Goal: Information Seeking & Learning: Learn about a topic

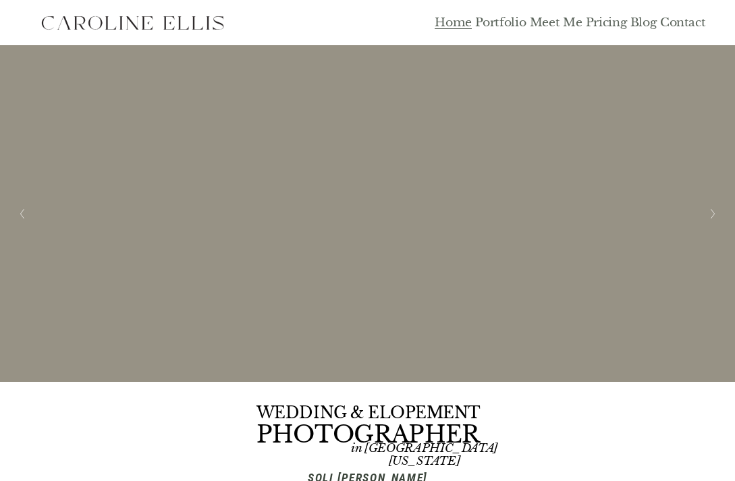
click at [511, 26] on link "Portfolio" at bounding box center [500, 22] width 51 height 15
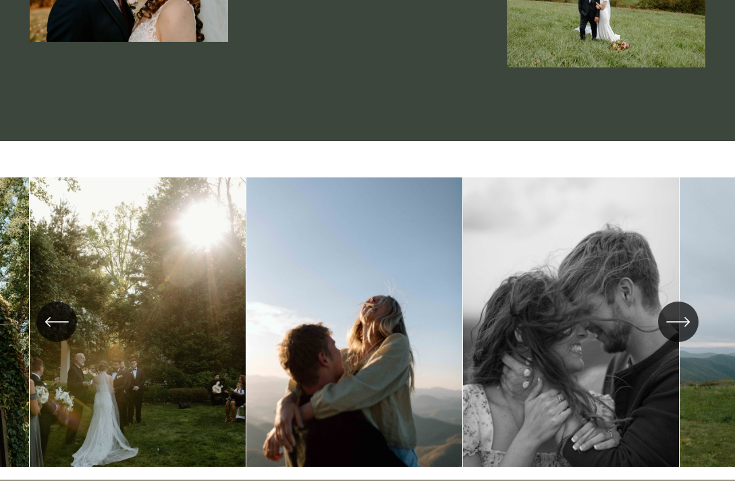
scroll to position [2226, 0]
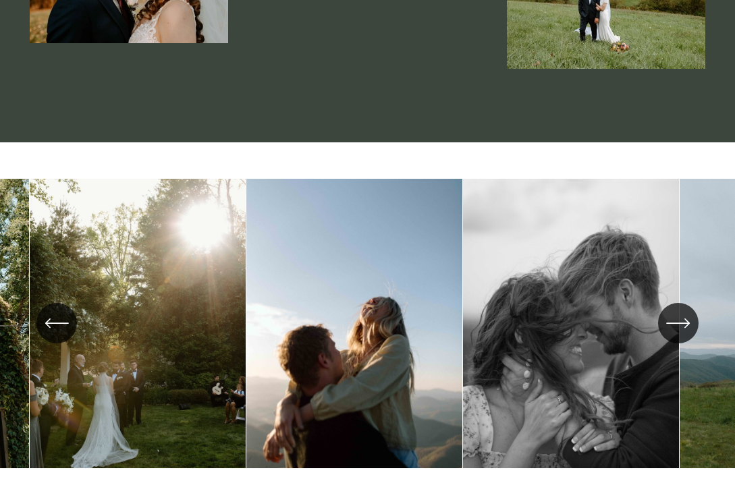
click at [682, 311] on icon "\a \a \a Next\a \a" at bounding box center [678, 323] width 24 height 24
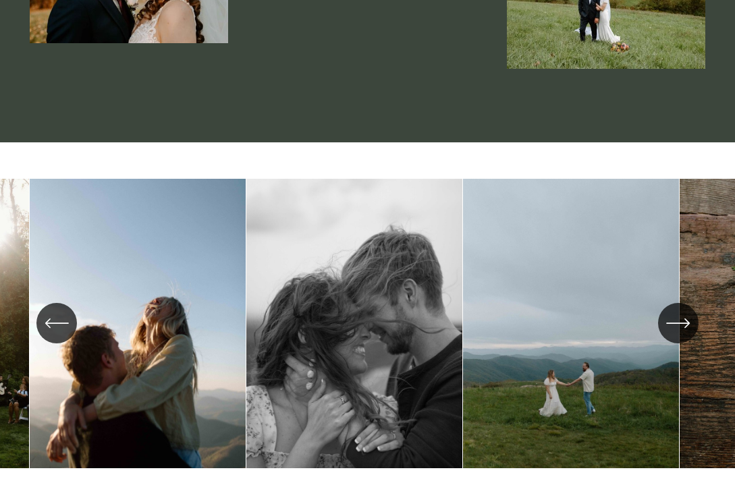
click at [682, 311] on icon "\a \a \a Next\a \a" at bounding box center [678, 323] width 24 height 24
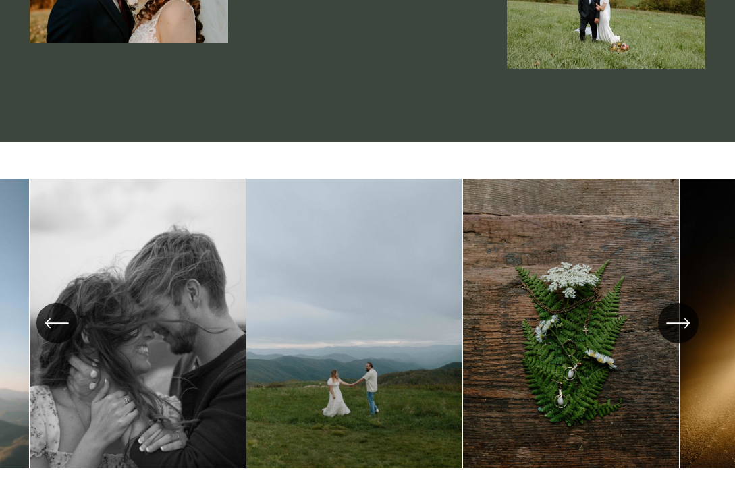
click at [682, 311] on icon "\a \a \a Next\a \a" at bounding box center [678, 323] width 24 height 24
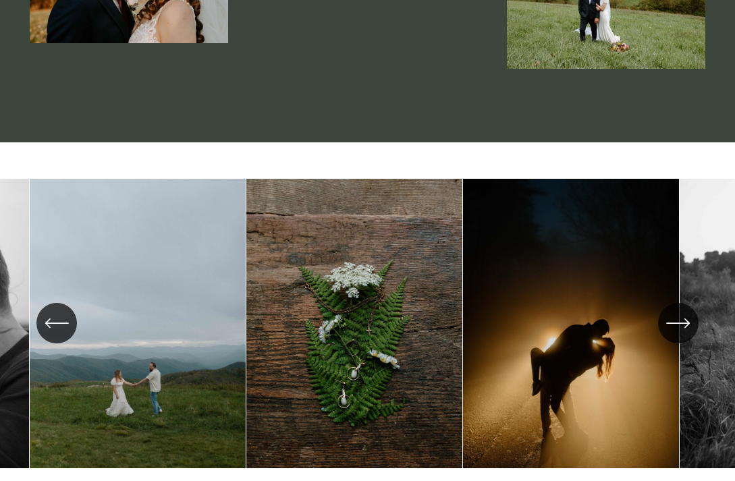
click at [682, 311] on icon "\a \a \a Next\a \a" at bounding box center [678, 323] width 24 height 24
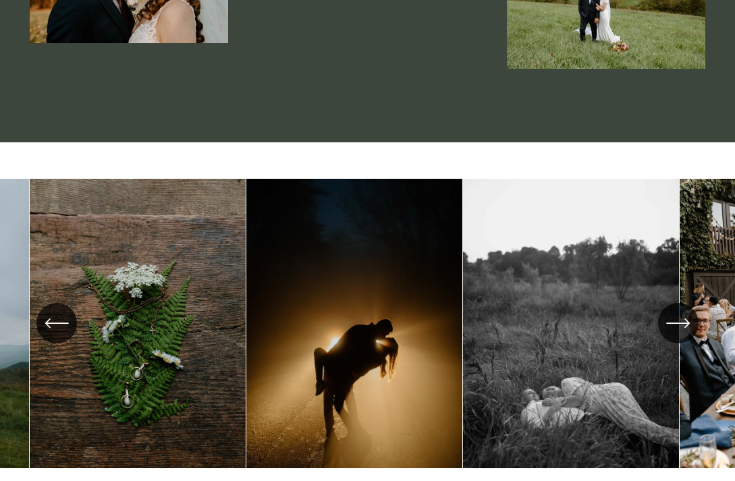
click at [682, 311] on icon "\a \a \a Next\a \a" at bounding box center [678, 323] width 24 height 24
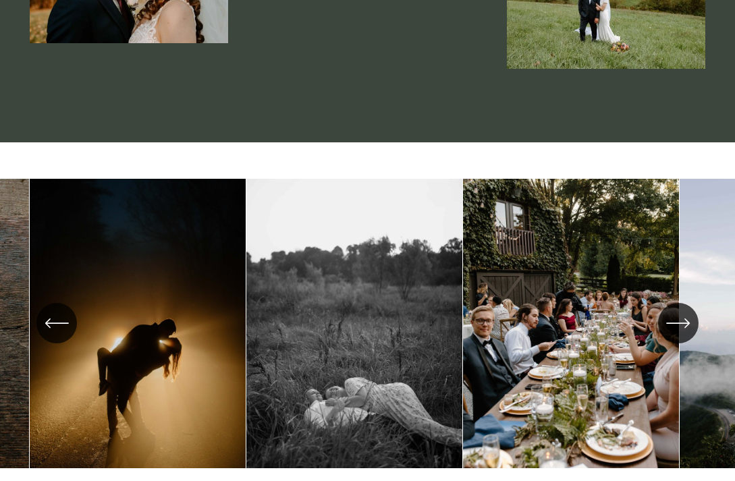
click at [682, 311] on icon "\a \a \a Next\a \a" at bounding box center [678, 323] width 24 height 24
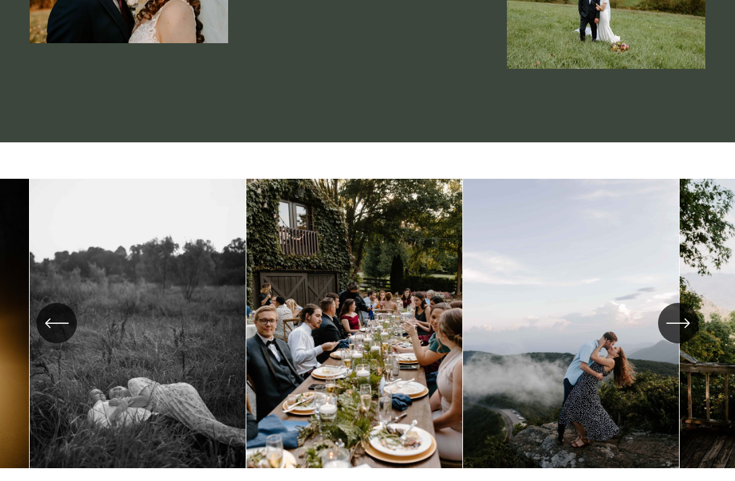
click at [682, 311] on icon "\a \a \a Next\a \a" at bounding box center [678, 323] width 24 height 24
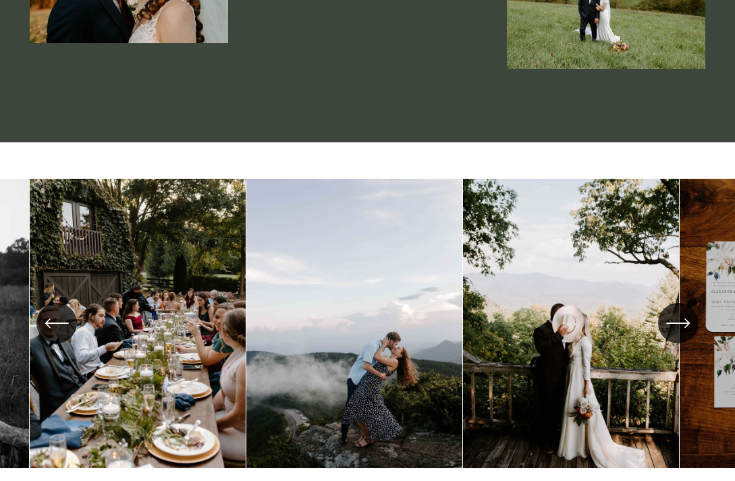
click at [682, 311] on icon "\a \a \a Next\a \a" at bounding box center [678, 323] width 24 height 24
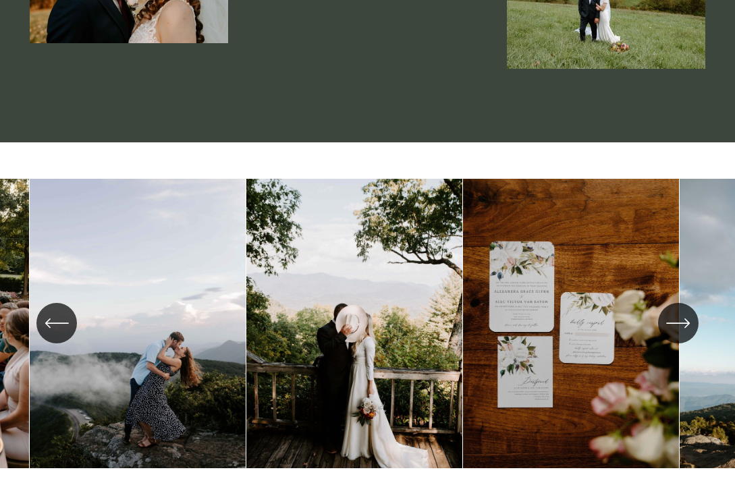
click at [682, 311] on icon "\a \a \a Next\a \a" at bounding box center [678, 323] width 24 height 24
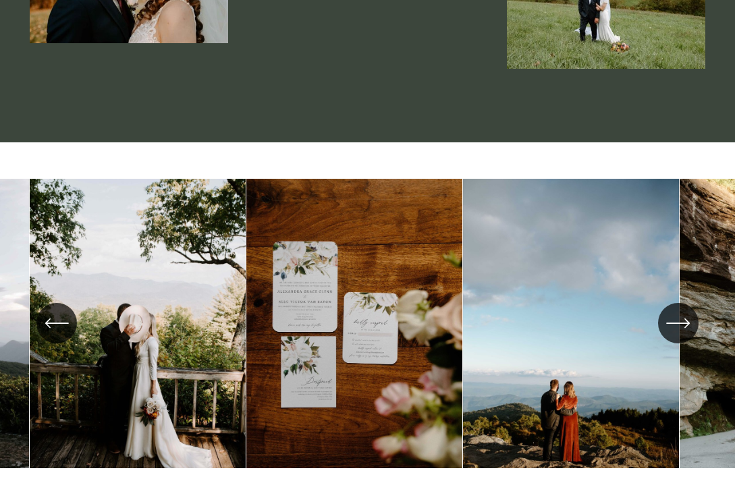
click at [682, 311] on icon "\a \a \a Next\a \a" at bounding box center [678, 323] width 24 height 24
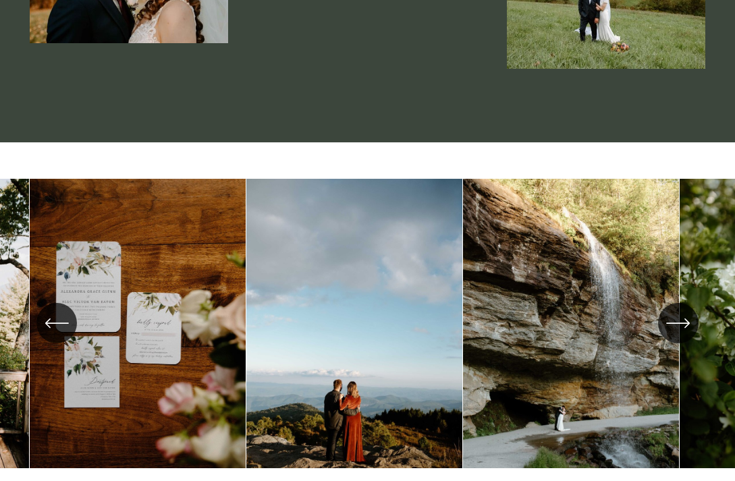
click at [682, 311] on icon "\a \a \a Next\a \a" at bounding box center [678, 323] width 24 height 24
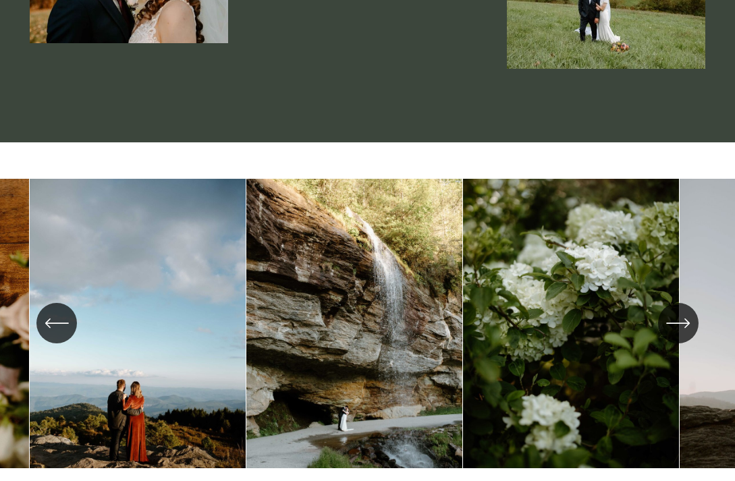
click at [682, 311] on icon "\a \a \a Next\a \a" at bounding box center [678, 323] width 24 height 24
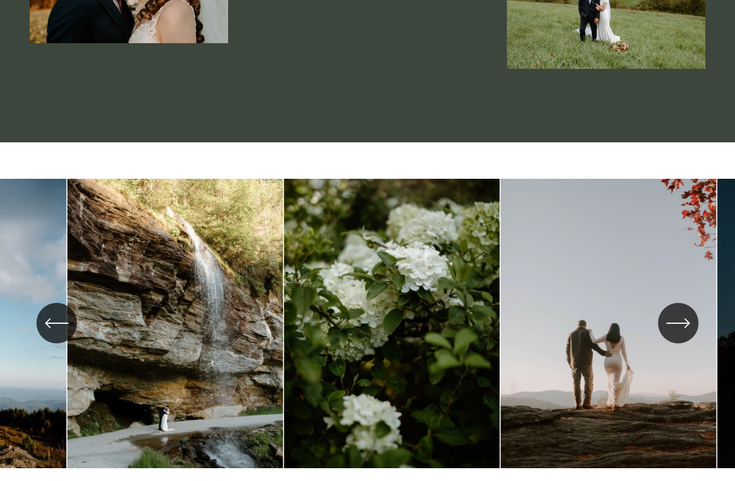
click at [682, 311] on icon "\a \a \a Next\a \a" at bounding box center [678, 323] width 24 height 24
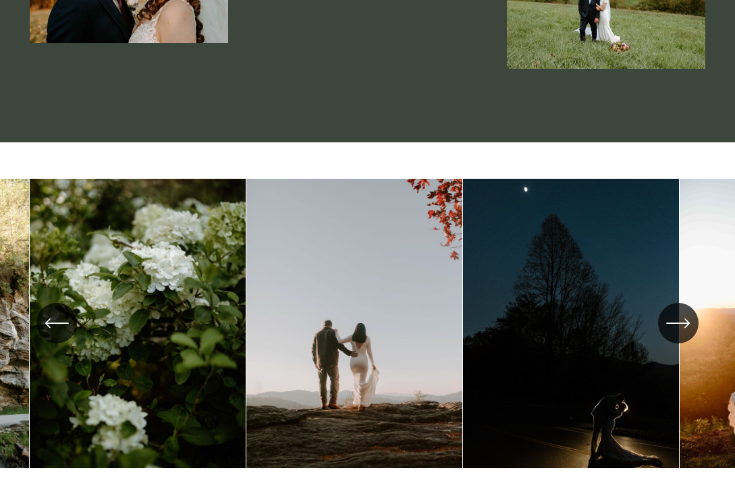
click at [682, 311] on icon "\a \a \a Next\a \a" at bounding box center [678, 323] width 24 height 24
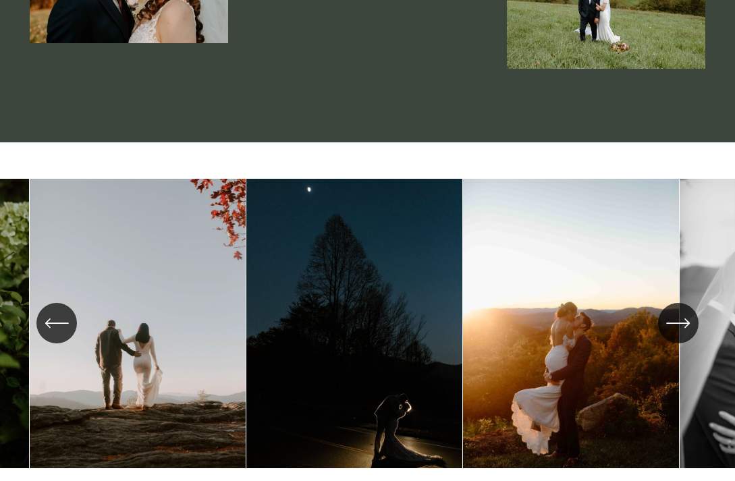
click at [678, 303] on div "\a \a \a Next\a \a" at bounding box center [678, 323] width 41 height 41
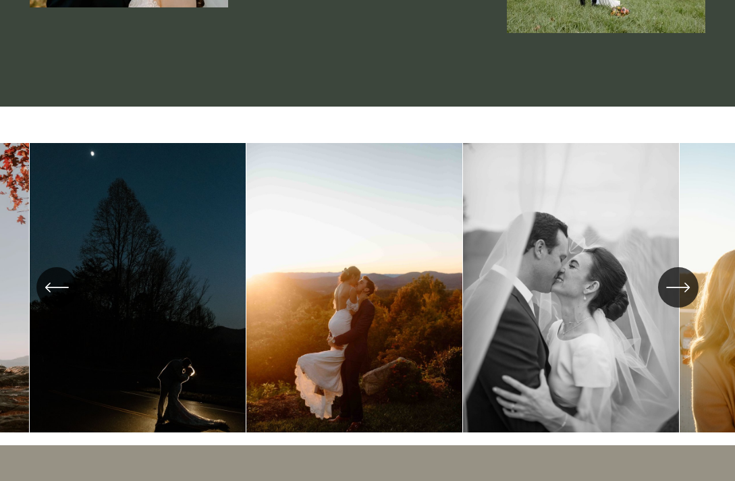
scroll to position [2263, 0]
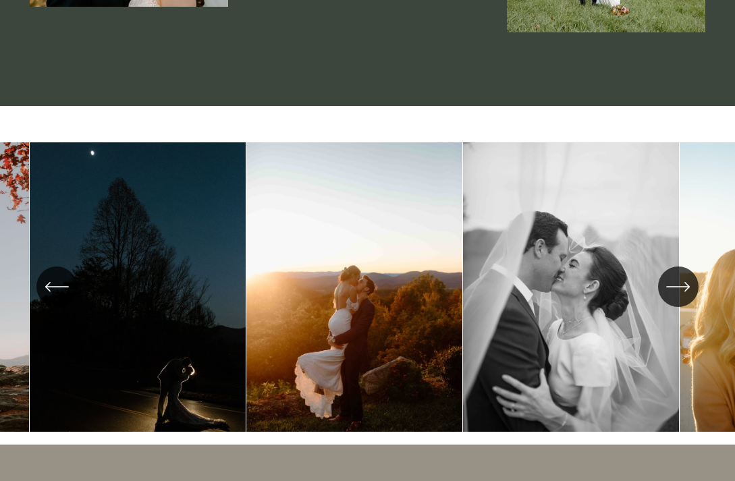
click at [687, 283] on icon "\a \a \a Next\a \a" at bounding box center [687, 287] width 4 height 9
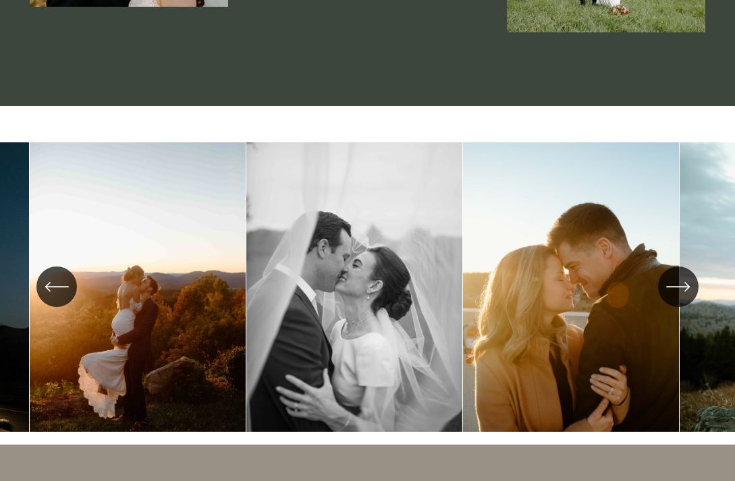
click at [687, 283] on icon "\a \a \a Next\a \a" at bounding box center [687, 287] width 4 height 9
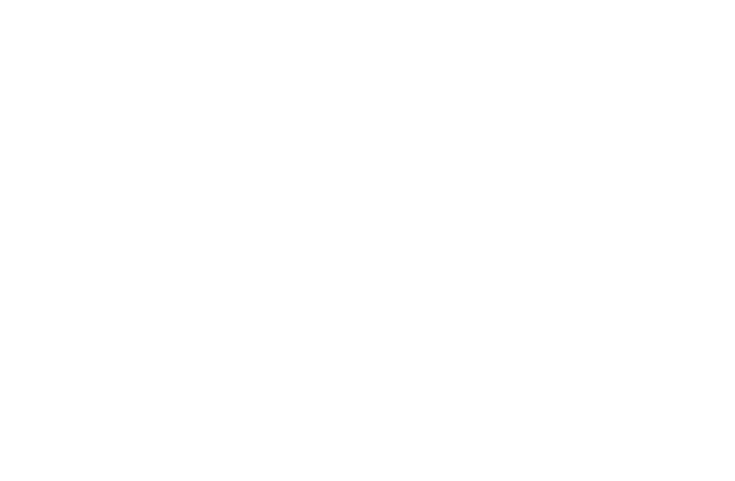
scroll to position [5646, 0]
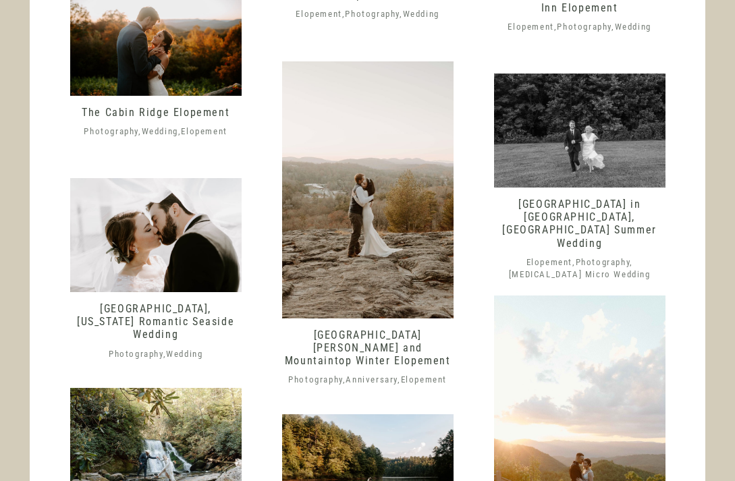
scroll to position [1263, 0]
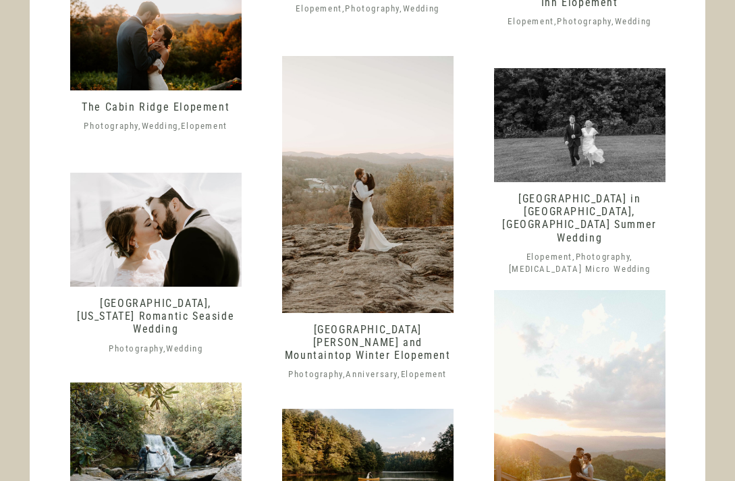
click at [365, 261] on img at bounding box center [367, 184] width 171 height 257
click at [158, 217] on img at bounding box center [155, 230] width 171 height 114
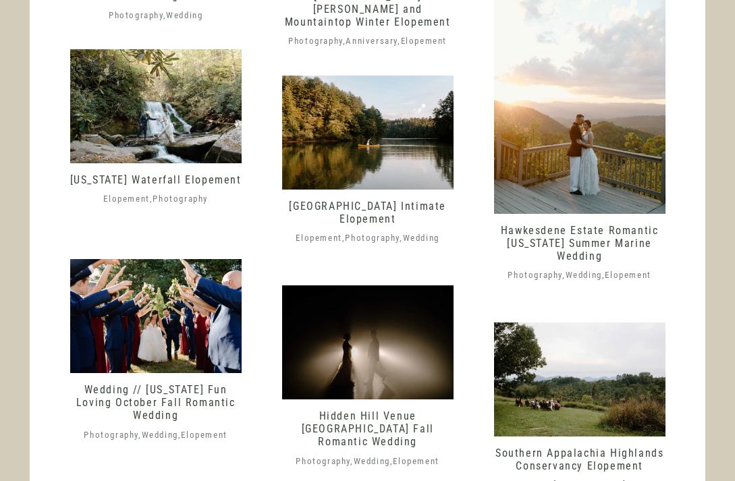
scroll to position [1596, 0]
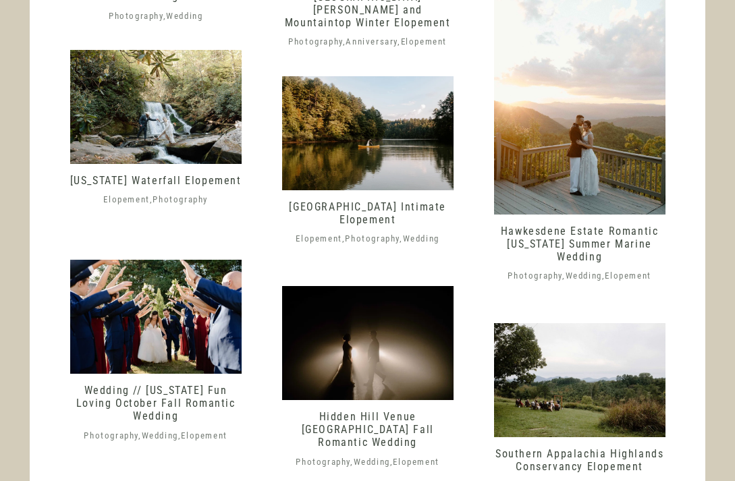
click at [591, 182] on img at bounding box center [579, 85] width 171 height 257
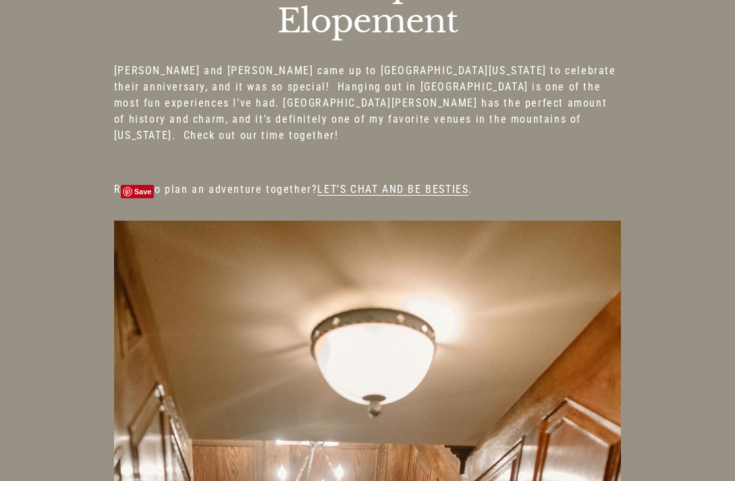
scroll to position [742, 0]
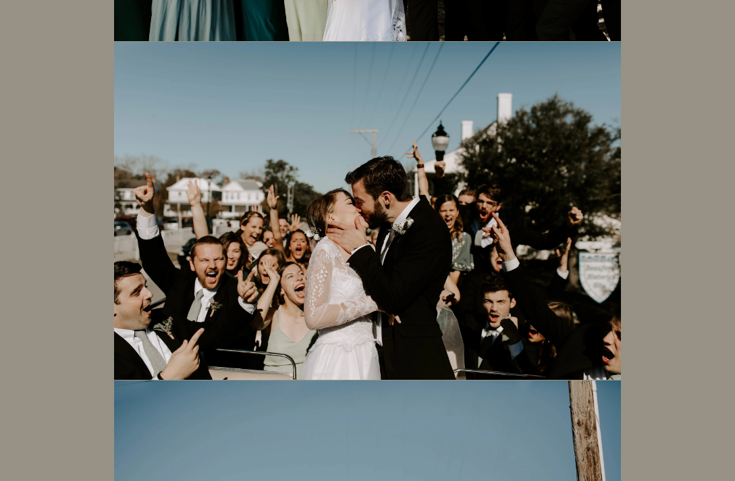
scroll to position [10512, 0]
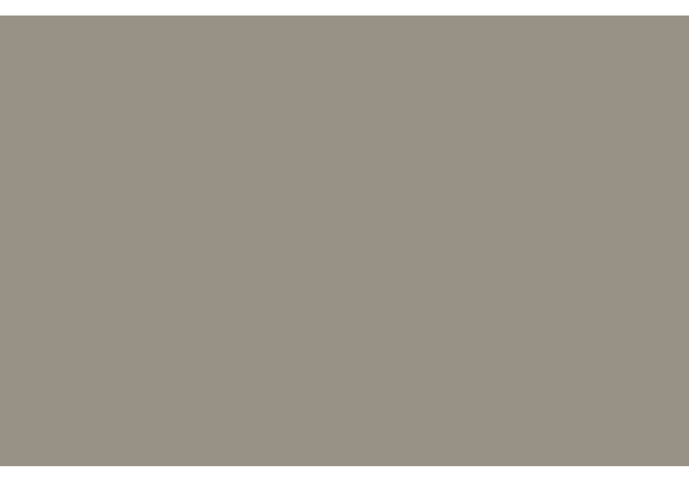
scroll to position [12815, 0]
